Goal: Task Accomplishment & Management: Use online tool/utility

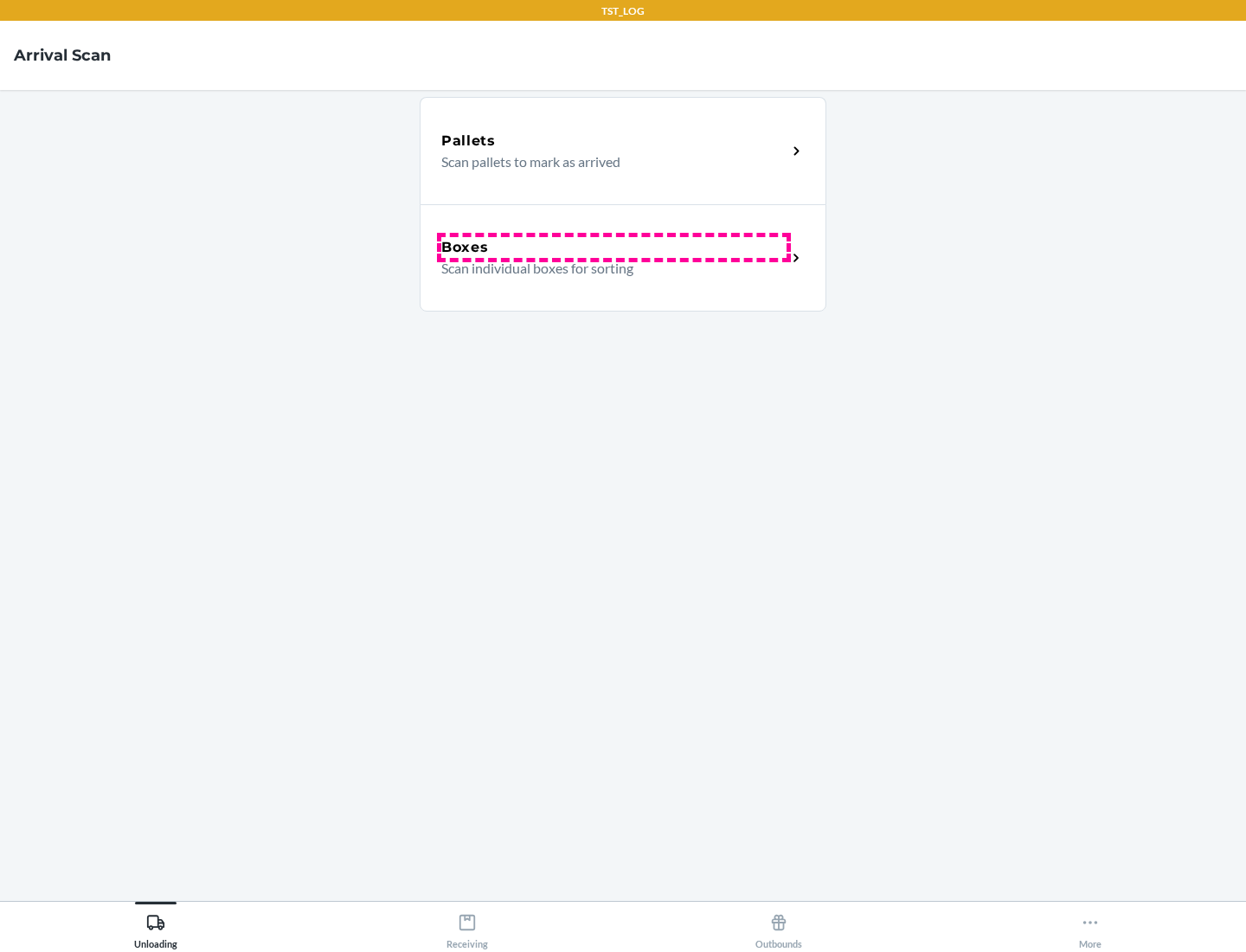
click at [613, 247] on div "Boxes" at bounding box center [614, 247] width 345 height 21
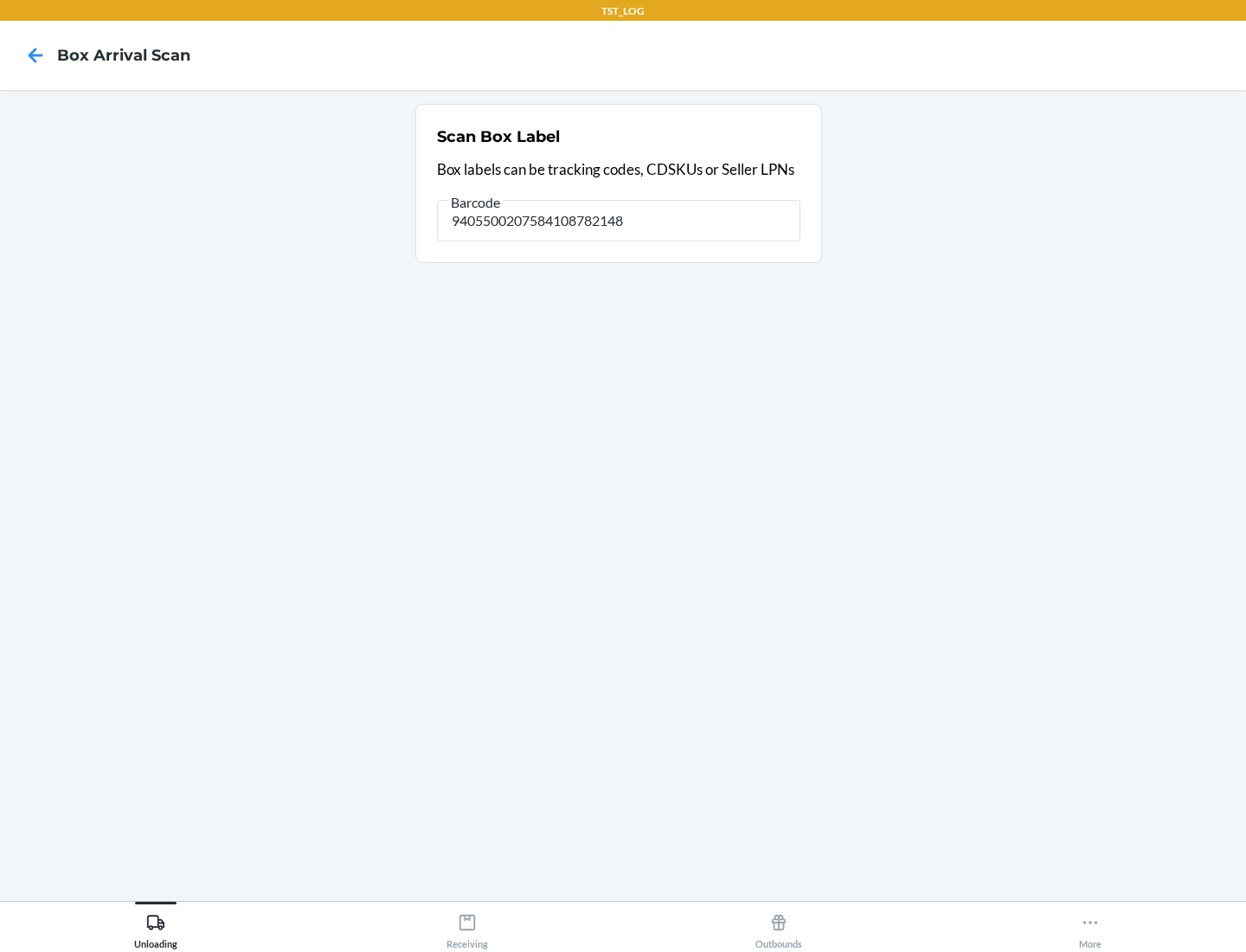
type input "9405500207584108782148"
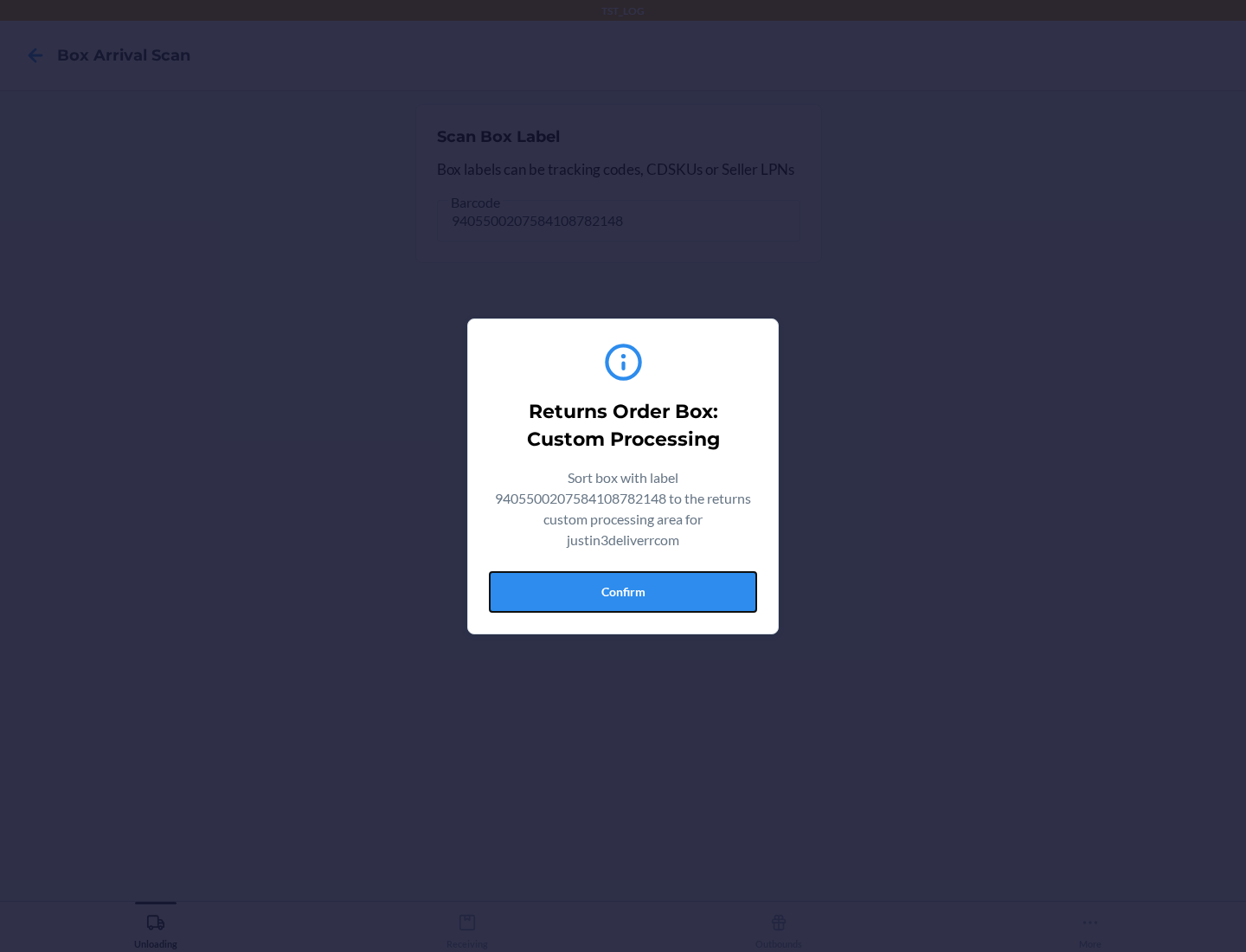
click at [623, 591] on button "Confirm" at bounding box center [623, 592] width 268 height 42
